Goal: Task Accomplishment & Management: Use online tool/utility

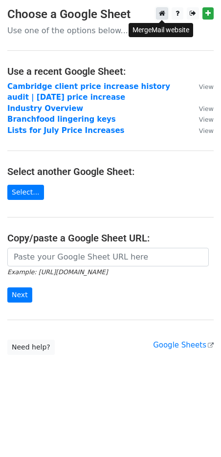
click at [165, 14] on link at bounding box center [162, 13] width 12 height 12
click at [162, 18] on link at bounding box center [162, 13] width 12 height 12
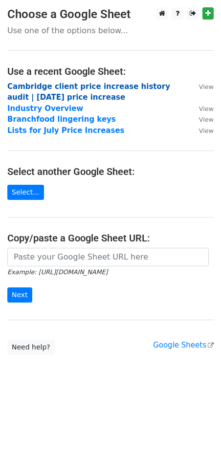
click at [110, 88] on strong "Cambridge client price increase history audit | December 2025 price increase" at bounding box center [88, 92] width 163 height 20
click at [44, 85] on strong "Cambridge client price increase history audit | December 2025 price increase" at bounding box center [88, 92] width 163 height 20
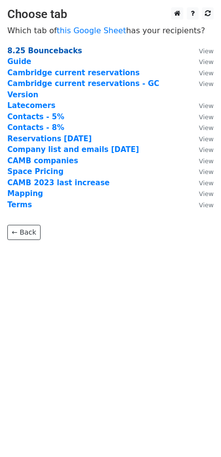
click at [29, 46] on strong "8.25 Bouncebacks" at bounding box center [44, 50] width 75 height 9
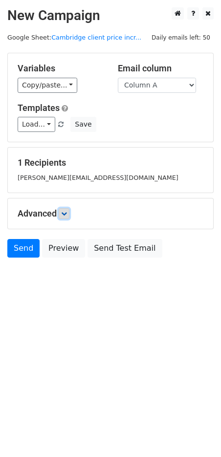
click at [65, 213] on icon at bounding box center [64, 213] width 6 height 6
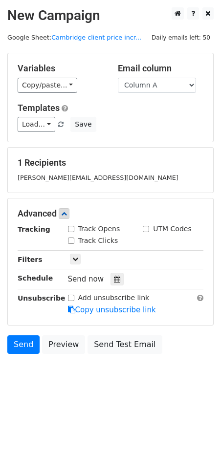
click at [86, 279] on span "Send now" at bounding box center [86, 278] width 36 height 9
click at [114, 278] on icon at bounding box center [117, 278] width 6 height 7
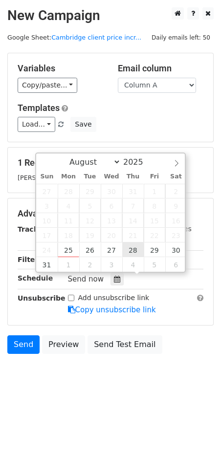
type input "2025-08-28 12:00"
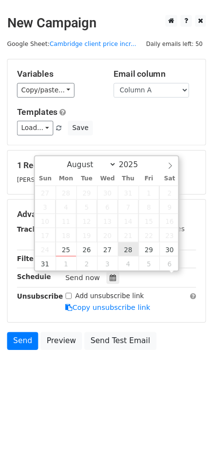
scroll to position [0, 0]
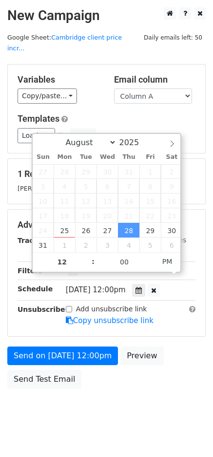
click at [178, 350] on div "Send on Aug 28 at 12:00pm Preview Send Test Email" at bounding box center [106, 369] width 213 height 47
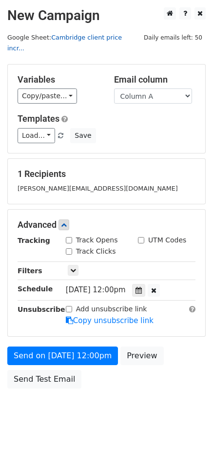
click at [80, 38] on link "Cambridge client price incr..." at bounding box center [64, 43] width 115 height 19
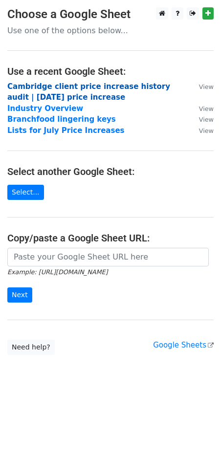
click at [63, 86] on strong "Cambridge client price increase history audit | [DATE] price increase" at bounding box center [88, 92] width 163 height 20
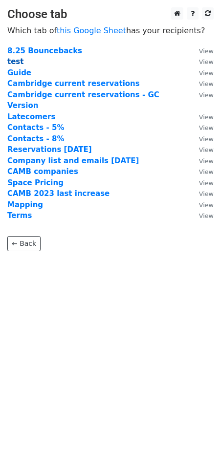
click at [16, 62] on strong "test" at bounding box center [15, 61] width 16 height 9
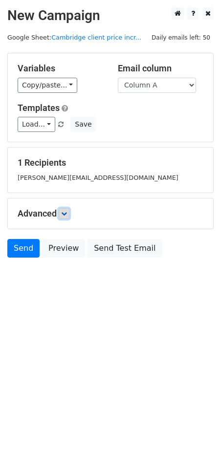
click at [62, 213] on link at bounding box center [64, 213] width 11 height 11
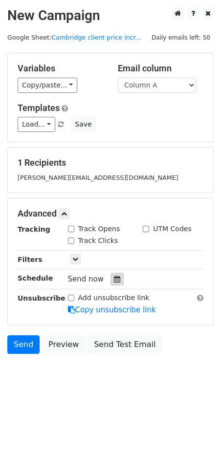
click at [114, 280] on icon at bounding box center [117, 278] width 6 height 7
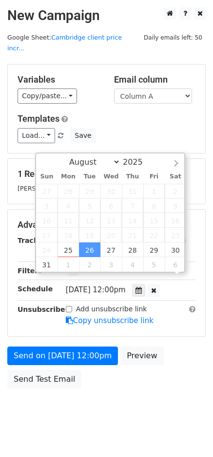
scroll to position [0, 0]
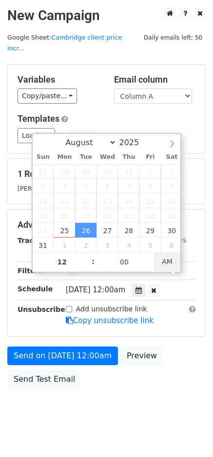
click at [169, 261] on span "AM" at bounding box center [167, 262] width 27 height 20
click at [185, 354] on div "Send on Aug 26 at 12:00am Preview Send Test Email" at bounding box center [106, 369] width 213 height 47
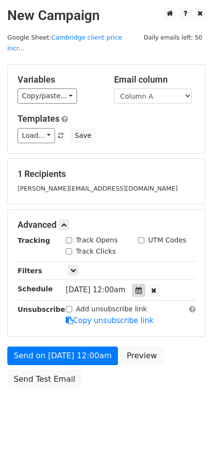
click at [142, 287] on icon at bounding box center [139, 290] width 6 height 7
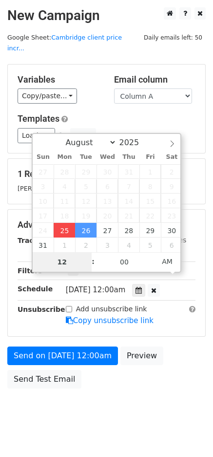
type input "2025-08-25 11:11"
type input "11"
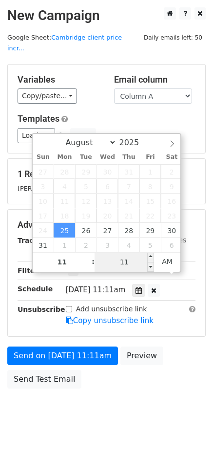
click at [129, 264] on input "11" at bounding box center [125, 262] width 60 height 20
type input "3"
type input "20"
type input "2025-08-25 11:20"
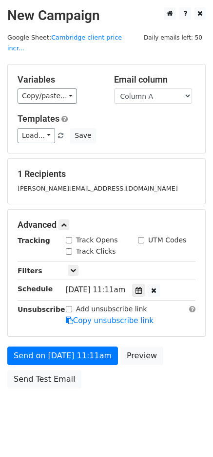
click at [165, 392] on body "New Campaign Daily emails left: 50 Google Sheet: Cambridge client price incr...…" at bounding box center [106, 219] width 213 height 425
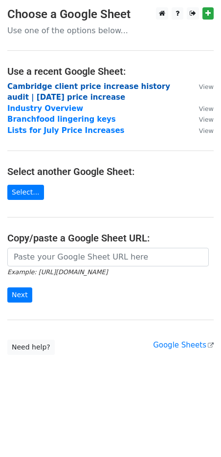
click at [95, 83] on strong "Cambridge client price increase history audit | [DATE] price increase" at bounding box center [88, 92] width 163 height 20
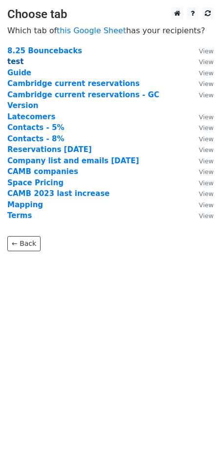
click at [15, 62] on strong "test" at bounding box center [15, 61] width 16 height 9
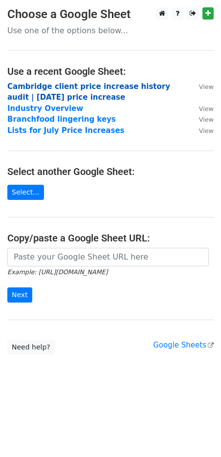
click at [53, 84] on strong "Cambridge client price increase history audit | [DATE] price increase" at bounding box center [88, 92] width 163 height 20
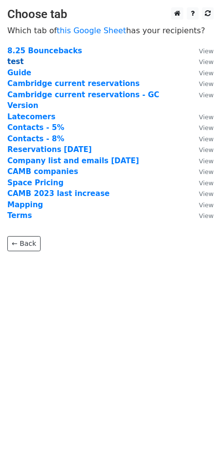
click at [13, 59] on strong "test" at bounding box center [15, 61] width 16 height 9
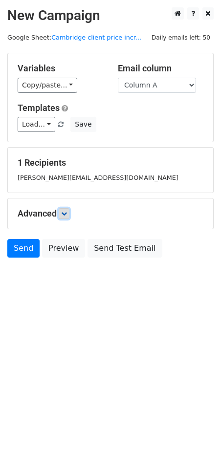
click at [66, 213] on icon at bounding box center [64, 213] width 6 height 6
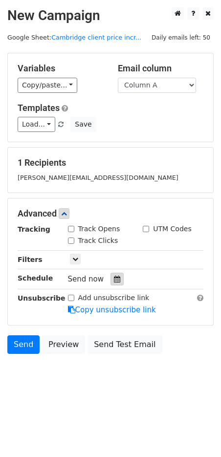
click at [114, 277] on icon at bounding box center [117, 278] width 6 height 7
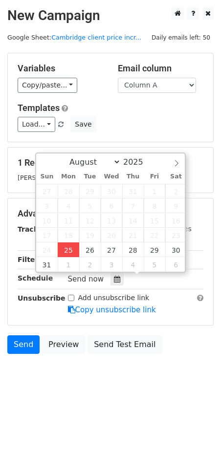
type input "2025-08-25 12:00"
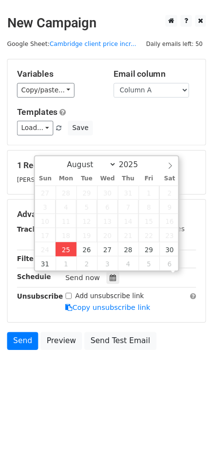
scroll to position [0, 0]
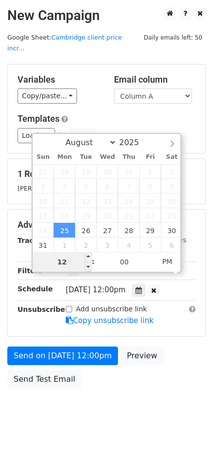
click at [70, 262] on input "12" at bounding box center [63, 262] width 60 height 20
type input "11"
type input "2025-08-25 23:00"
type input "20"
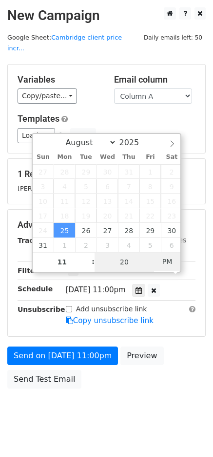
type input "2025-08-25 11:20"
click at [171, 262] on span "AM" at bounding box center [167, 262] width 27 height 20
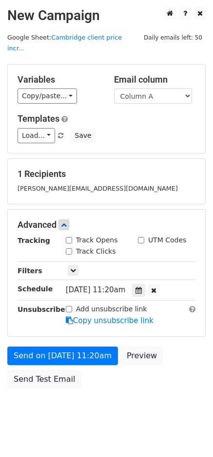
click at [182, 378] on div "Send on Aug 25 at 11:20am Preview Send Test Email" at bounding box center [106, 369] width 213 height 47
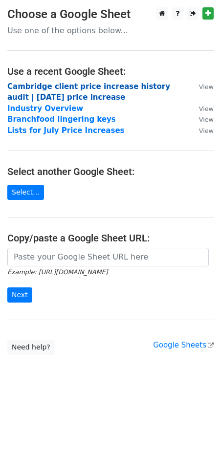
click at [73, 85] on strong "Cambridge client price increase history audit | December 2025 price increase" at bounding box center [88, 92] width 163 height 20
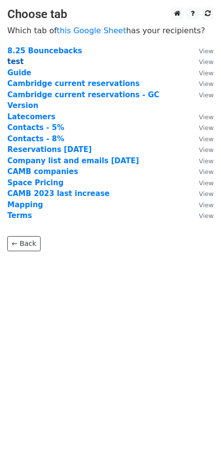
click at [13, 61] on strong "test" at bounding box center [15, 61] width 16 height 9
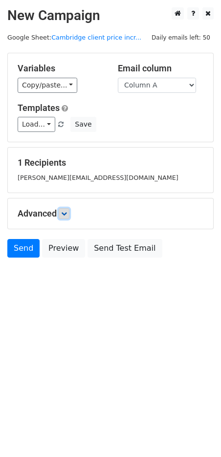
click at [66, 215] on icon at bounding box center [64, 213] width 6 height 6
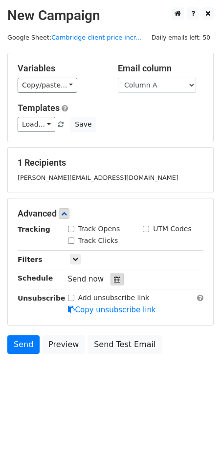
click at [114, 281] on icon at bounding box center [117, 278] width 6 height 7
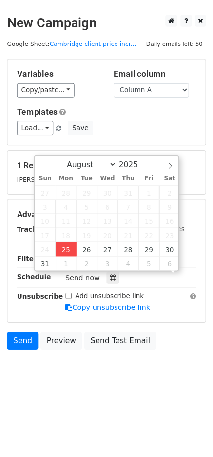
scroll to position [0, 0]
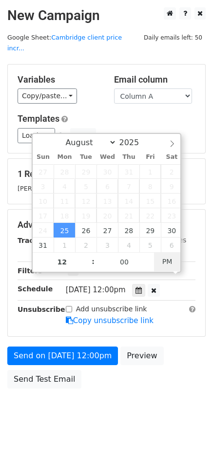
type input "2025-08-25 11:14"
type input "11"
click at [176, 266] on span "PM" at bounding box center [167, 262] width 27 height 20
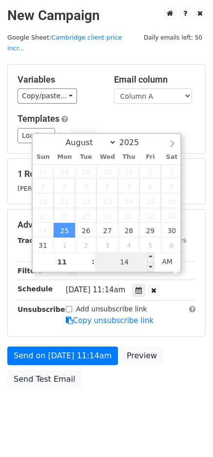
click at [132, 264] on input "14" at bounding box center [125, 262] width 60 height 20
type input "20"
type input "2025-08-25 11:20"
click at [112, 416] on body "New Campaign Daily emails left: 50 Google Sheet: Cambridge client price incr...…" at bounding box center [106, 219] width 213 height 425
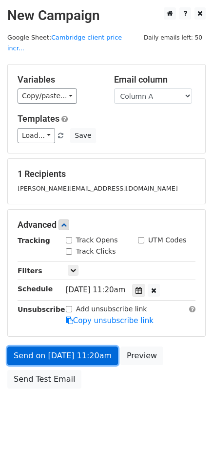
click at [76, 346] on link "Send on Aug 25 at 11:20am" at bounding box center [62, 355] width 111 height 19
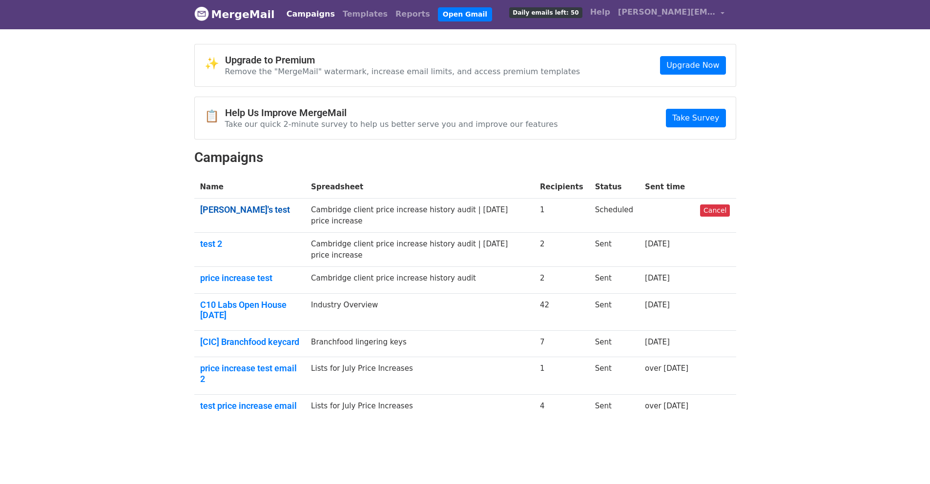
click at [223, 212] on link "[PERSON_NAME]'s test" at bounding box center [250, 210] width 100 height 11
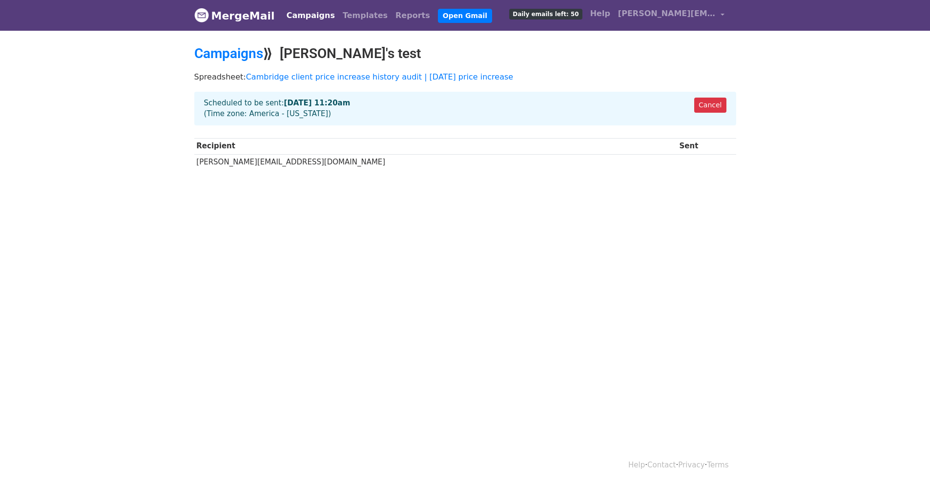
click at [558, 101] on div "Cancel Scheduled to be sent: Aug 25 at 11:20am (Time zone: America - New York)" at bounding box center [465, 109] width 542 height 34
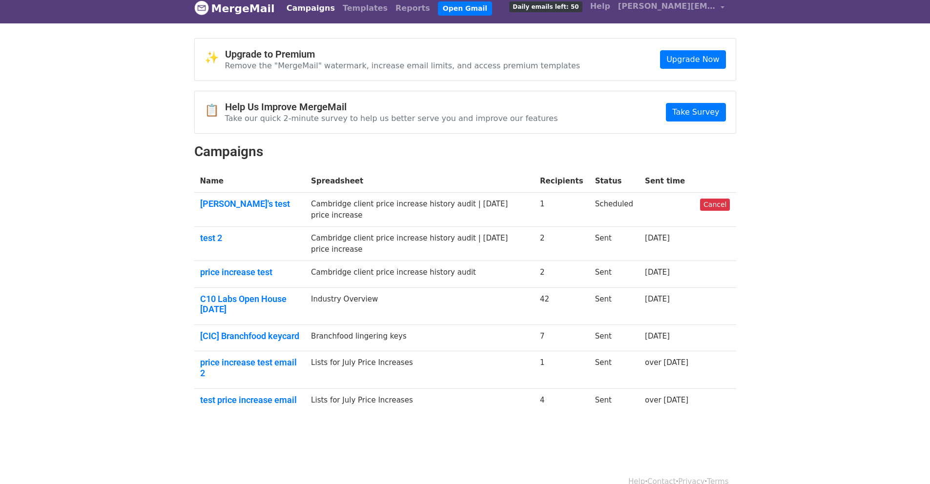
scroll to position [14, 0]
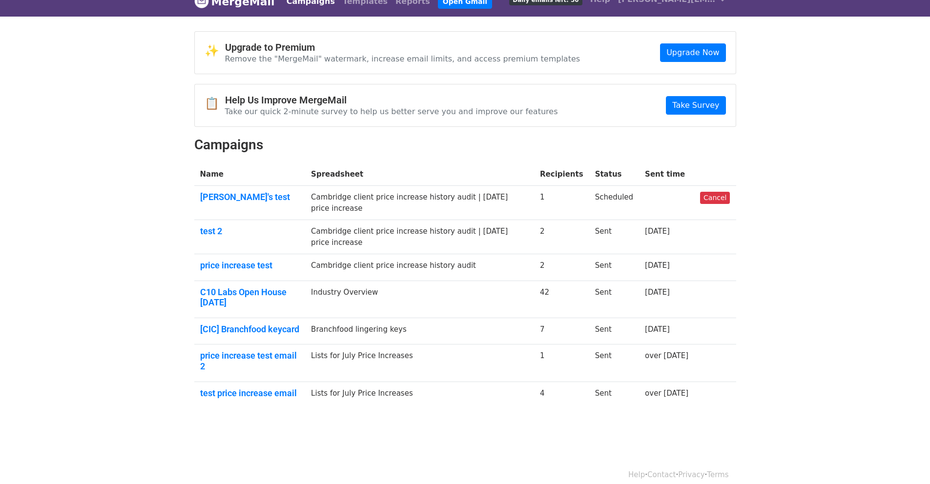
click at [658, 471] on link "Contact" at bounding box center [662, 475] width 28 height 9
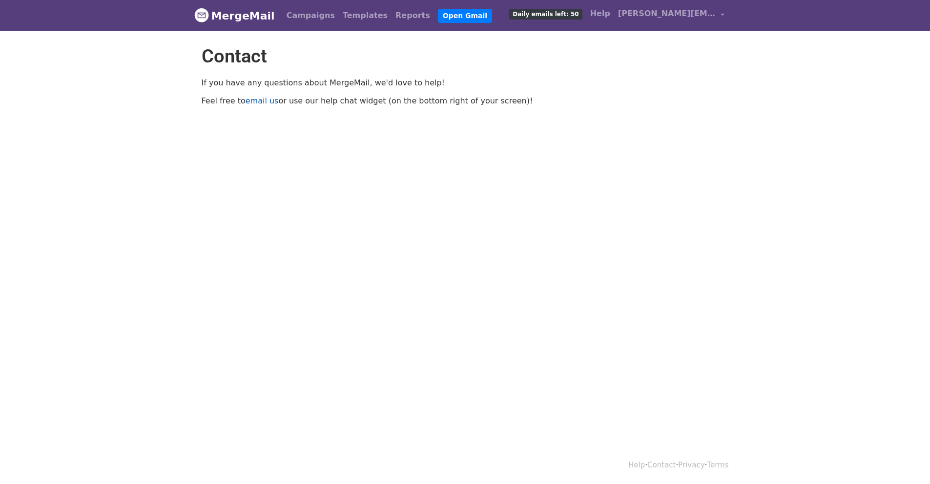
click at [252, 100] on link "email us" at bounding box center [262, 100] width 33 height 9
